Goal: Find specific page/section

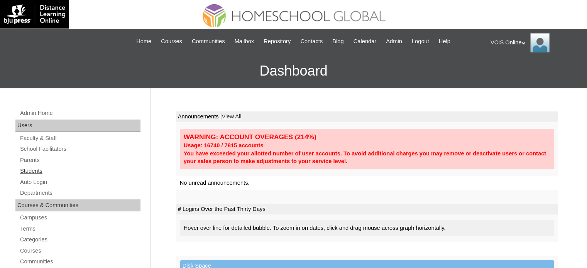
click at [29, 169] on link "Students" at bounding box center [79, 171] width 121 height 10
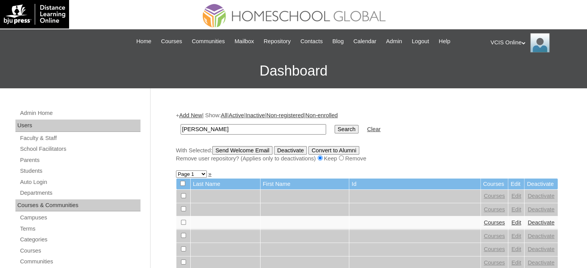
type input "[PERSON_NAME]"
click at [334, 128] on input "Search" at bounding box center [346, 129] width 24 height 8
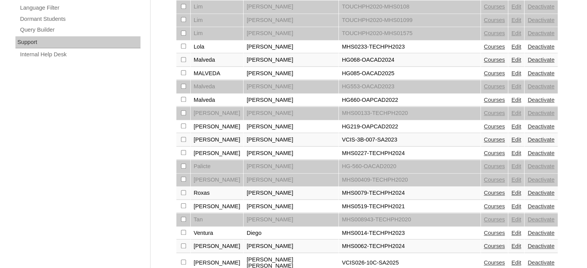
scroll to position [562, 0]
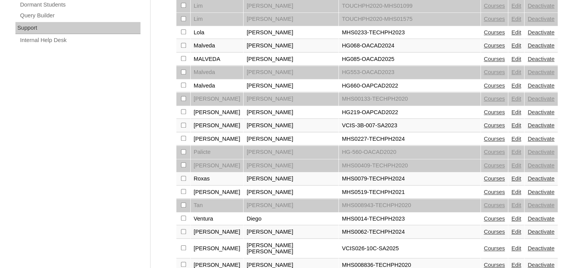
click at [484, 245] on link "Courses" at bounding box center [494, 248] width 21 height 6
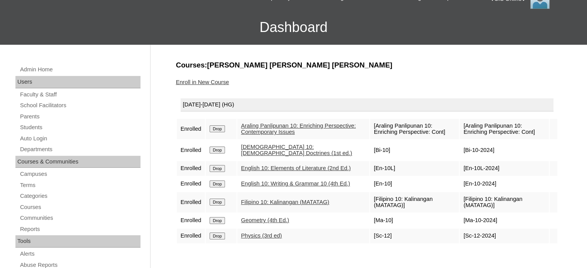
scroll to position [77, 0]
